Goal: Entertainment & Leisure: Consume media (video, audio)

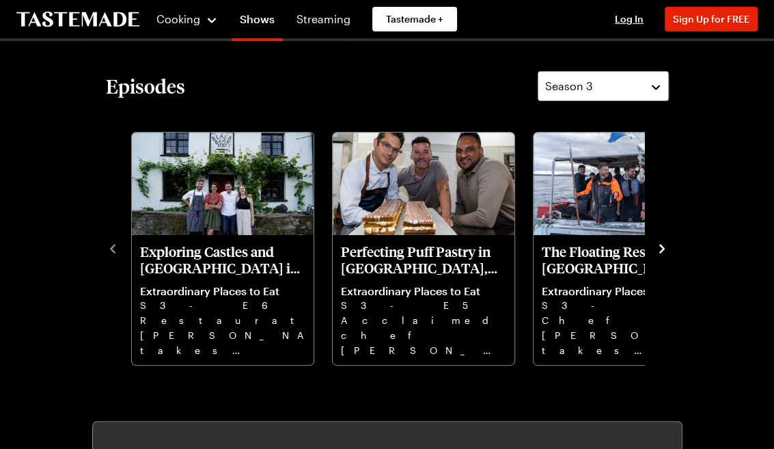
scroll to position [342, 0]
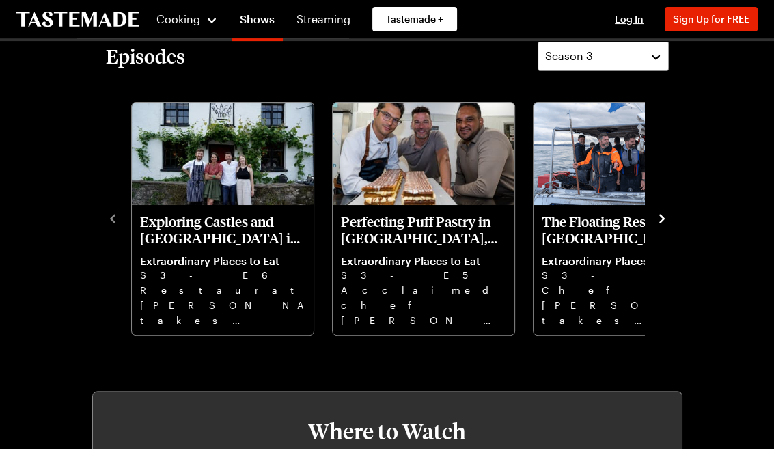
click at [661, 214] on icon "navigate to next item" at bounding box center [662, 219] width 14 height 14
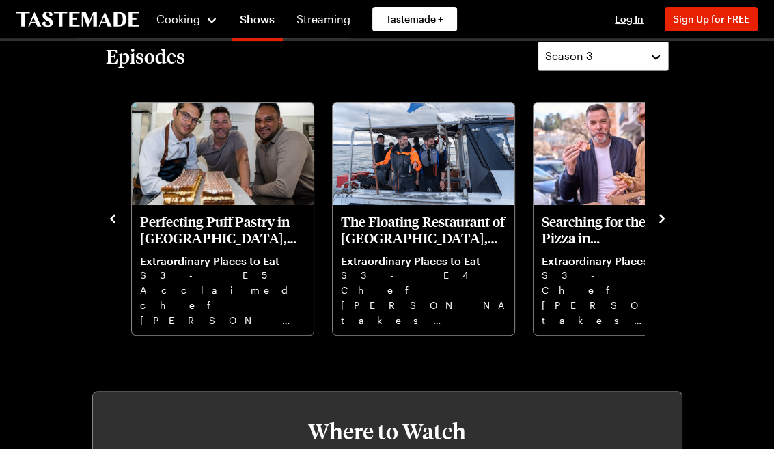
click at [661, 214] on icon "navigate to next item" at bounding box center [662, 219] width 14 height 14
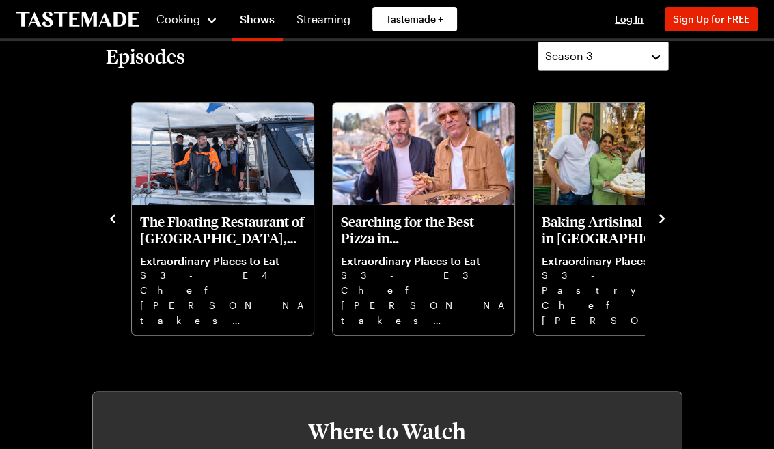
click at [661, 214] on icon "navigate to next item" at bounding box center [662, 219] width 14 height 14
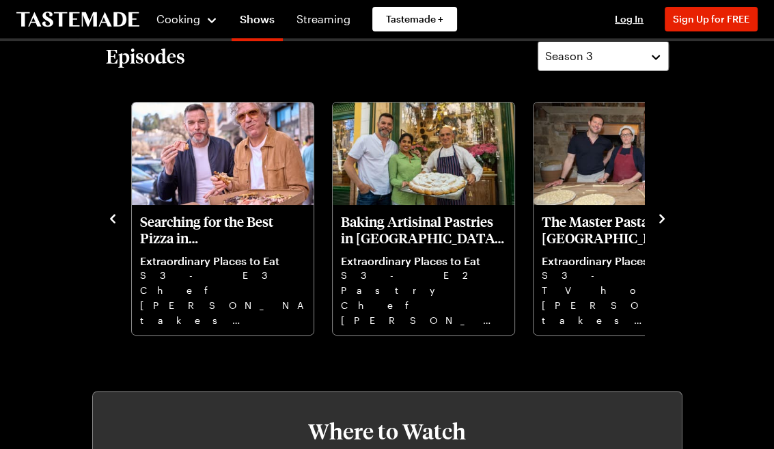
click at [661, 214] on icon "navigate to next item" at bounding box center [662, 219] width 14 height 14
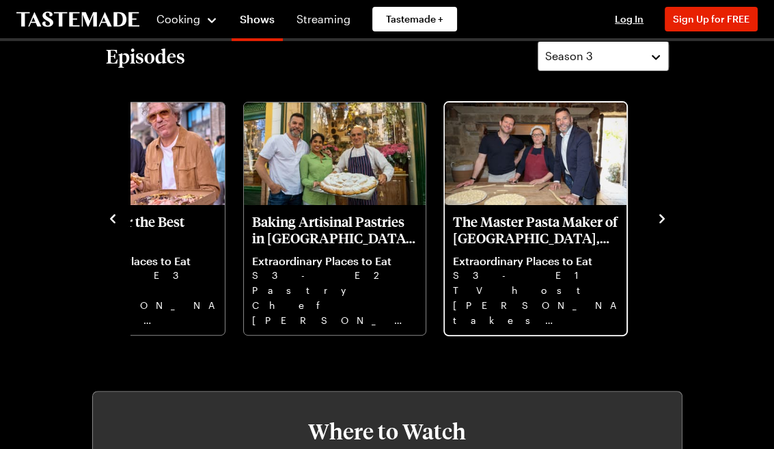
click at [600, 219] on p "The Master Pasta Maker of [GEOGRAPHIC_DATA], [GEOGRAPHIC_DATA]" at bounding box center [535, 229] width 165 height 33
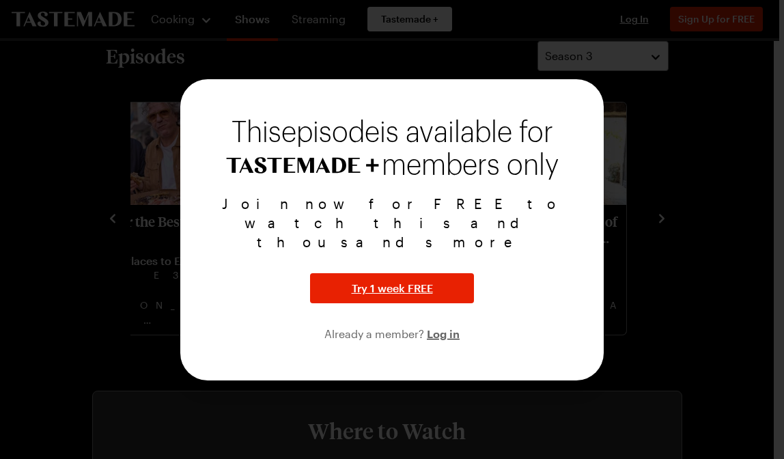
click at [691, 195] on div at bounding box center [392, 229] width 784 height 459
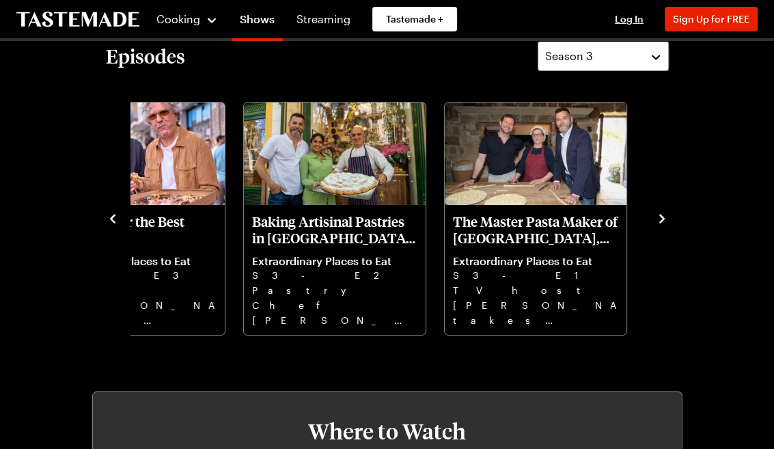
click at [662, 221] on icon "navigate to next item" at bounding box center [662, 219] width 14 height 14
click at [661, 212] on icon "navigate to next item" at bounding box center [662, 219] width 14 height 14
click at [658, 217] on icon "navigate to next item" at bounding box center [662, 219] width 14 height 14
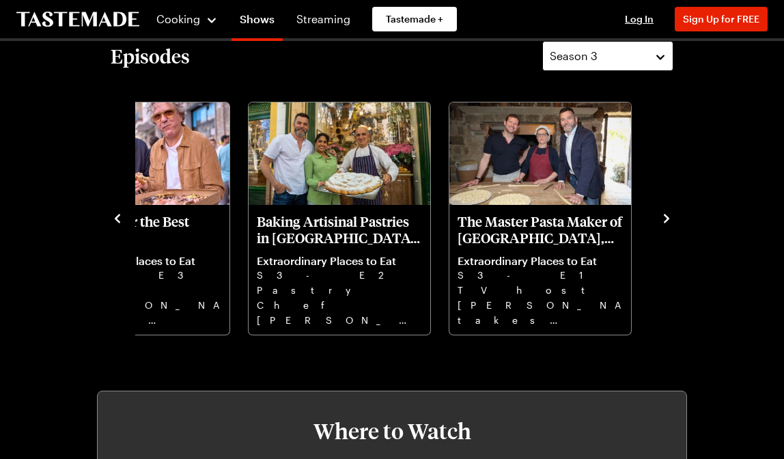
click at [655, 49] on button "Season 3" at bounding box center [607, 56] width 131 height 30
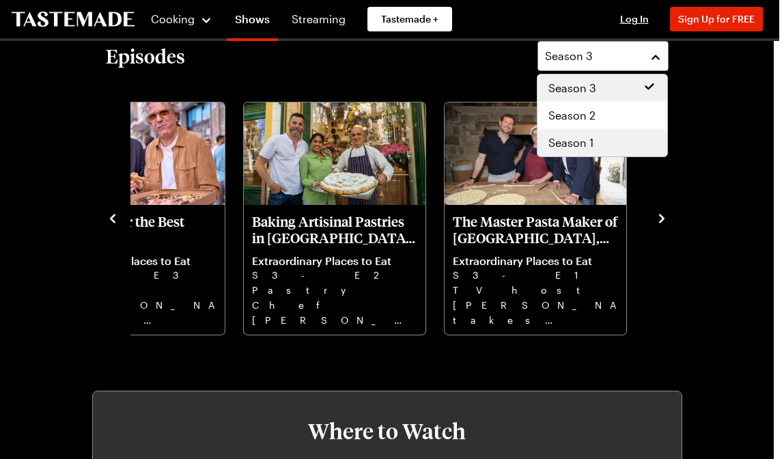
click at [616, 147] on div "Season 1" at bounding box center [603, 143] width 108 height 16
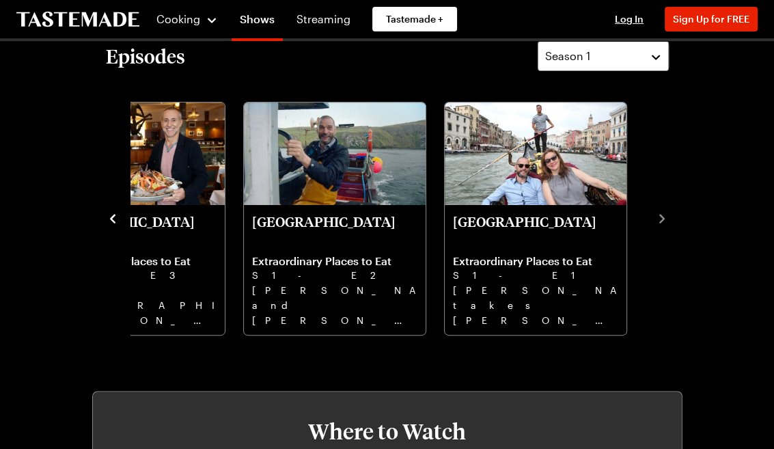
click at [108, 217] on icon "navigate to previous item" at bounding box center [113, 219] width 14 height 14
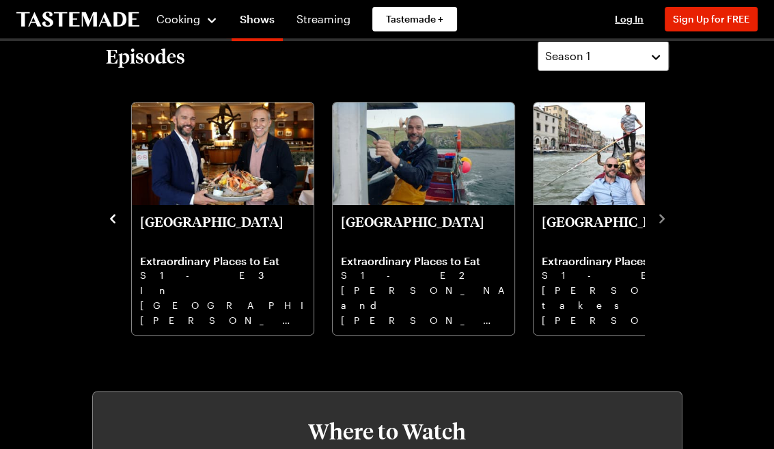
click at [108, 217] on icon "navigate to previous item" at bounding box center [113, 219] width 14 height 14
